Goal: Find specific page/section: Find specific page/section

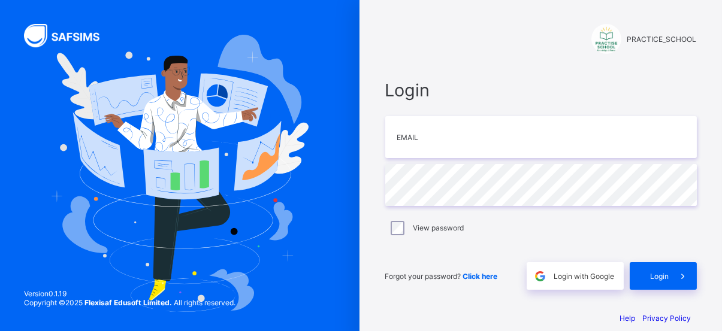
scroll to position [15, 0]
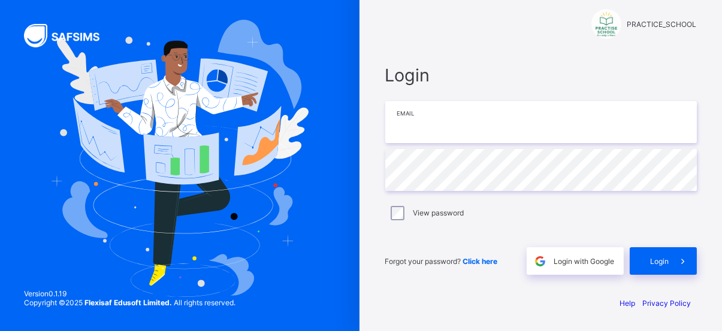
click at [488, 112] on input "email" at bounding box center [540, 122] width 311 height 42
type input "**********"
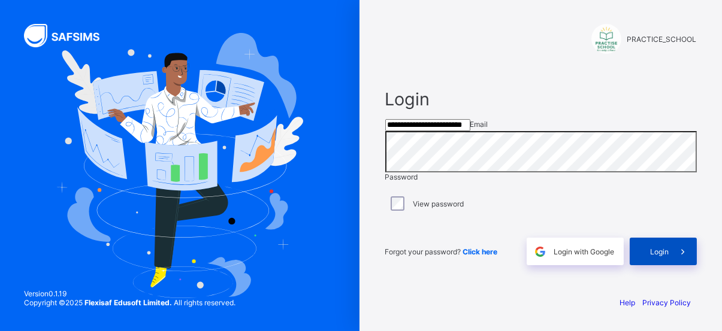
click at [641, 252] on div "Login" at bounding box center [662, 252] width 67 height 28
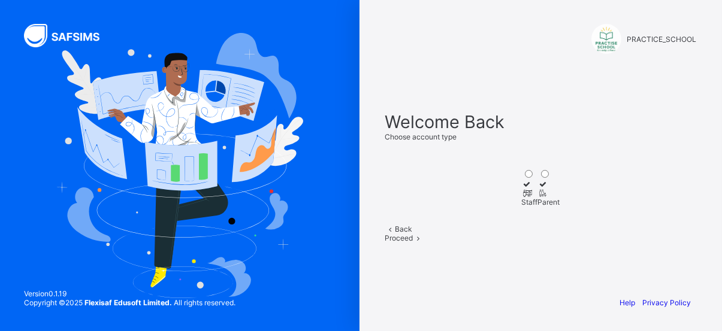
scroll to position [25, 0]
click at [522, 189] on icon at bounding box center [527, 193] width 10 height 9
click at [579, 243] on div "Proceed" at bounding box center [540, 238] width 311 height 9
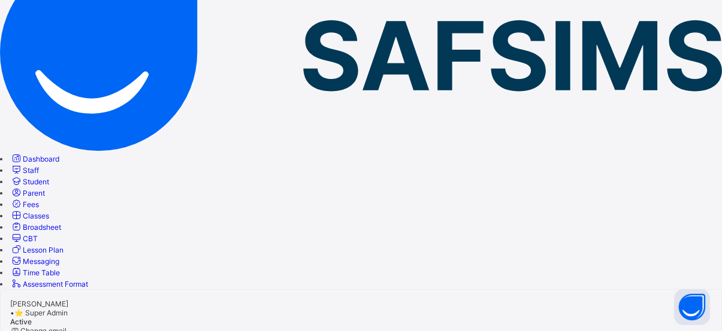
scroll to position [164, 0]
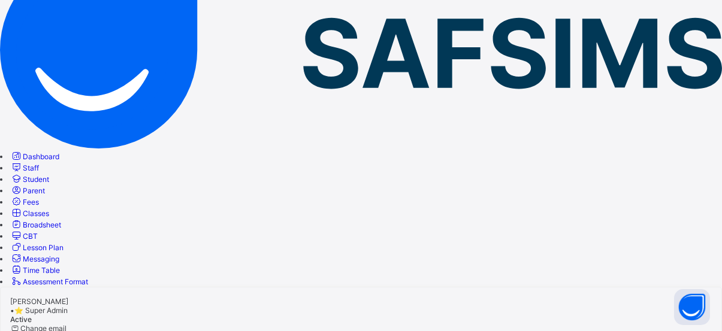
click at [49, 175] on span "Student" at bounding box center [36, 179] width 26 height 9
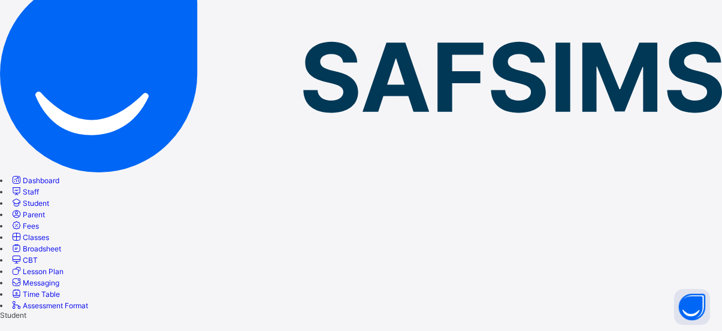
scroll to position [138, 0]
